Goal: Information Seeking & Learning: Learn about a topic

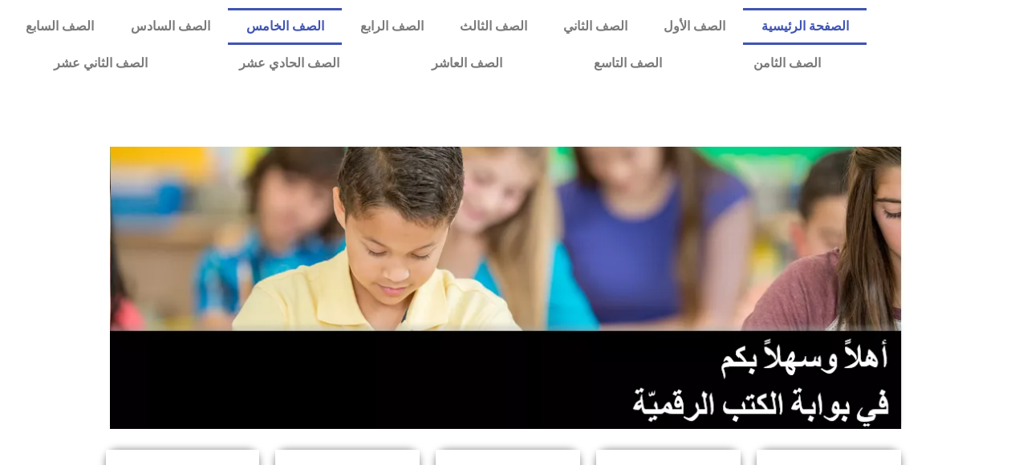
click at [342, 26] on link "الصف الخامس" at bounding box center [285, 26] width 114 height 37
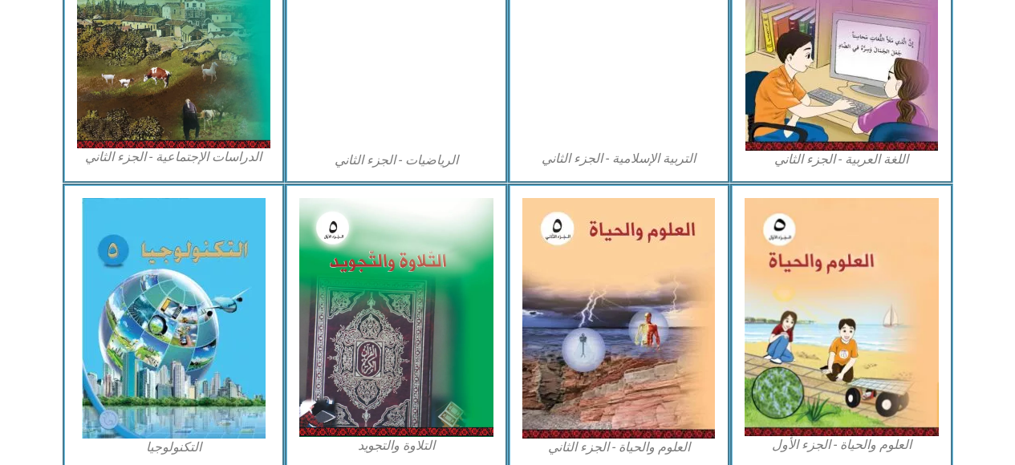
scroll to position [920, 0]
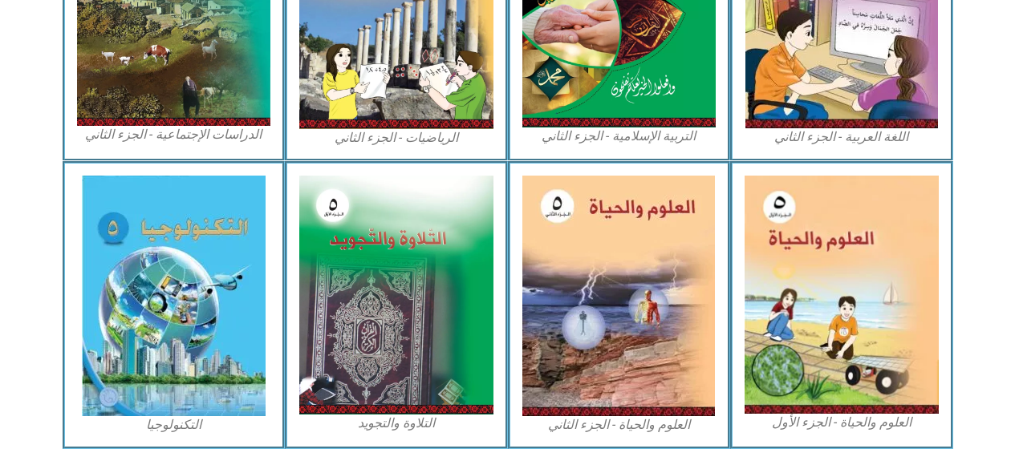
click at [836, 287] on img at bounding box center [842, 295] width 194 height 238
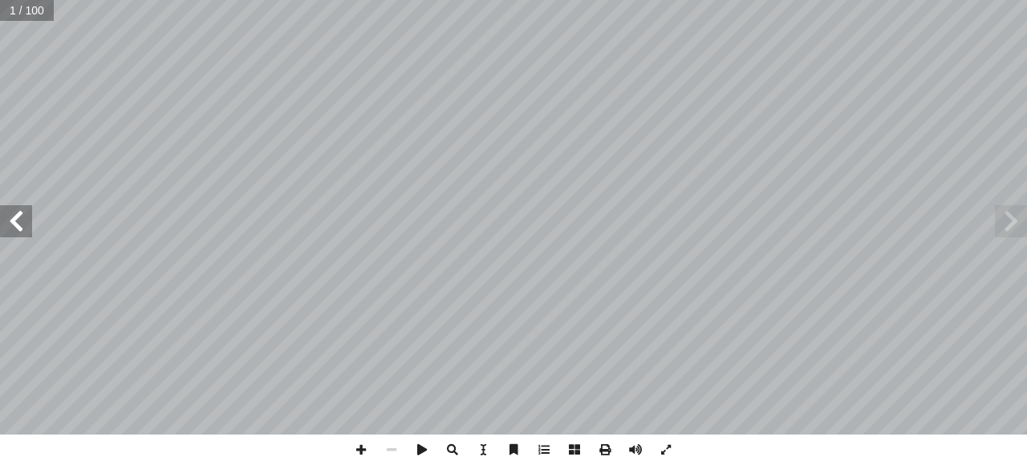
click at [13, 216] on span at bounding box center [16, 221] width 32 height 32
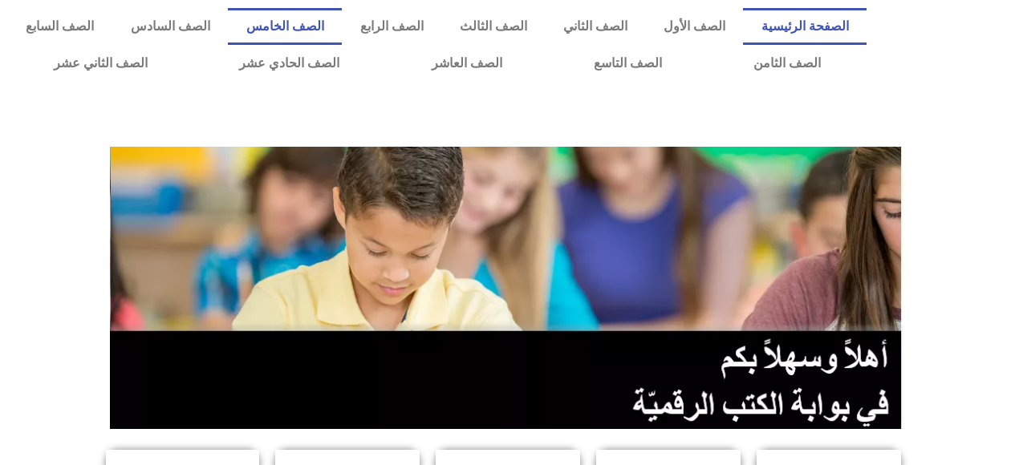
click at [342, 24] on link "الصف الخامس" at bounding box center [285, 26] width 114 height 37
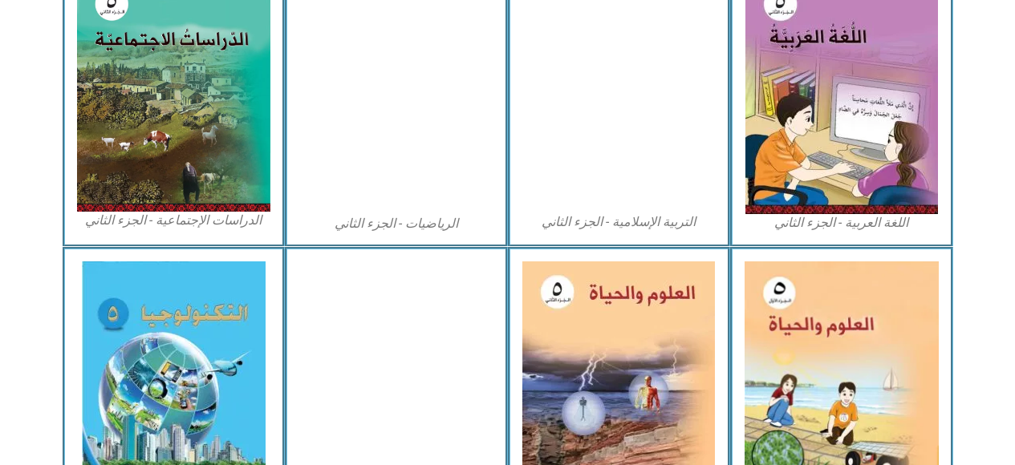
scroll to position [868, 0]
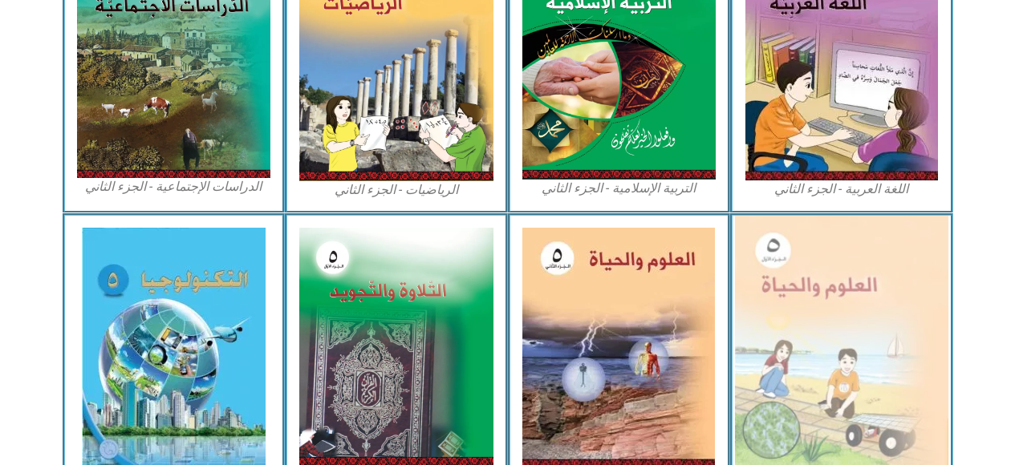
click at [825, 338] on img at bounding box center [841, 347] width 213 height 262
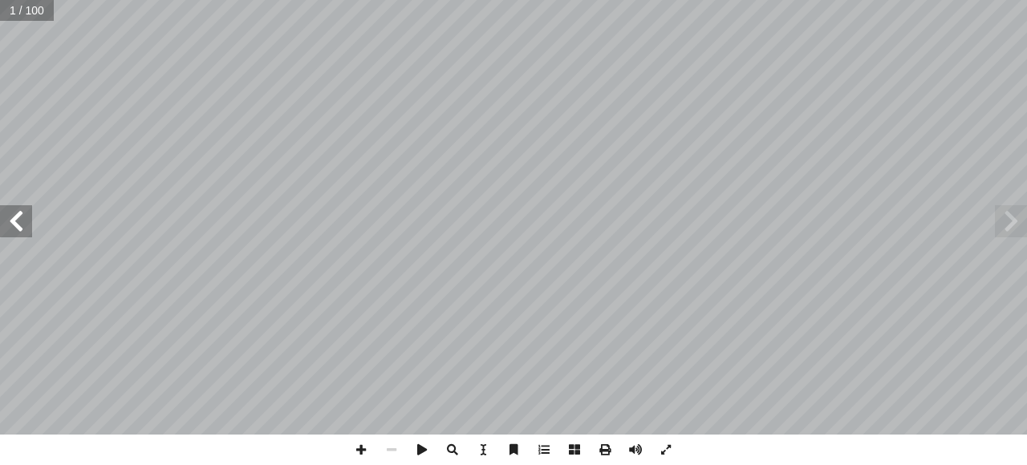
click at [22, 229] on span at bounding box center [16, 221] width 32 height 32
click at [13, 230] on span at bounding box center [16, 221] width 32 height 32
click at [19, 222] on span at bounding box center [16, 221] width 32 height 32
click at [19, 221] on span at bounding box center [16, 221] width 32 height 32
click at [15, 218] on span at bounding box center [16, 221] width 32 height 32
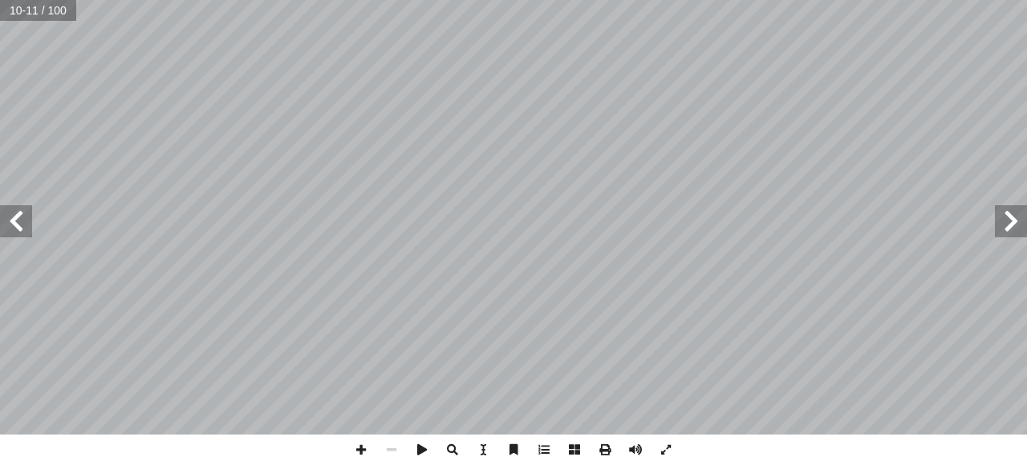
click at [18, 216] on span at bounding box center [16, 221] width 32 height 32
click at [18, 221] on span at bounding box center [16, 221] width 32 height 32
click at [998, 221] on span at bounding box center [1011, 221] width 32 height 32
click at [11, 225] on span at bounding box center [16, 221] width 32 height 32
click at [13, 212] on span at bounding box center [16, 221] width 32 height 32
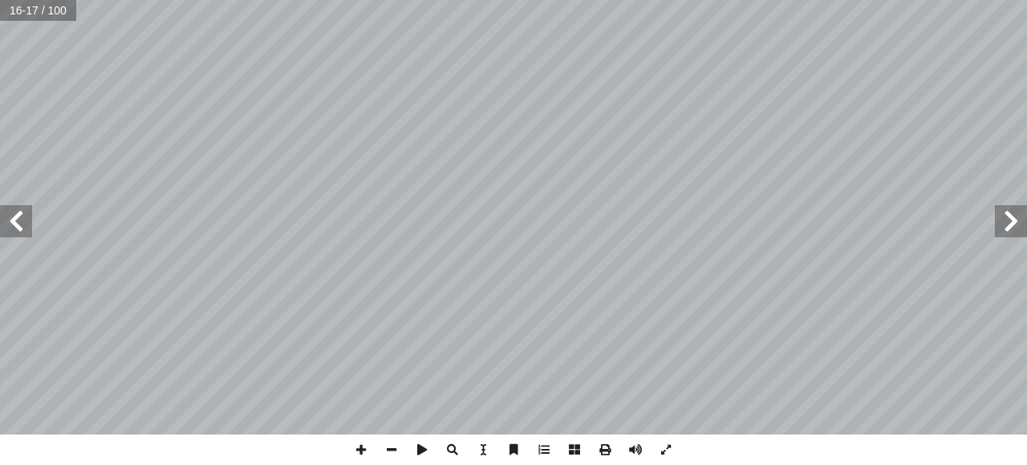
click at [999, 222] on span at bounding box center [1011, 221] width 32 height 32
click at [1000, 220] on span at bounding box center [1011, 221] width 32 height 32
